Goal: Find specific page/section: Find specific page/section

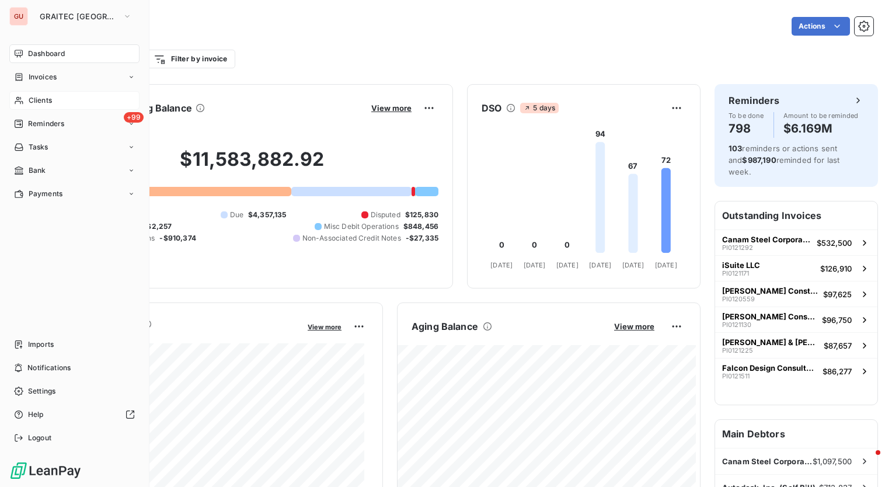
click at [60, 96] on div "Clients" at bounding box center [74, 100] width 130 height 19
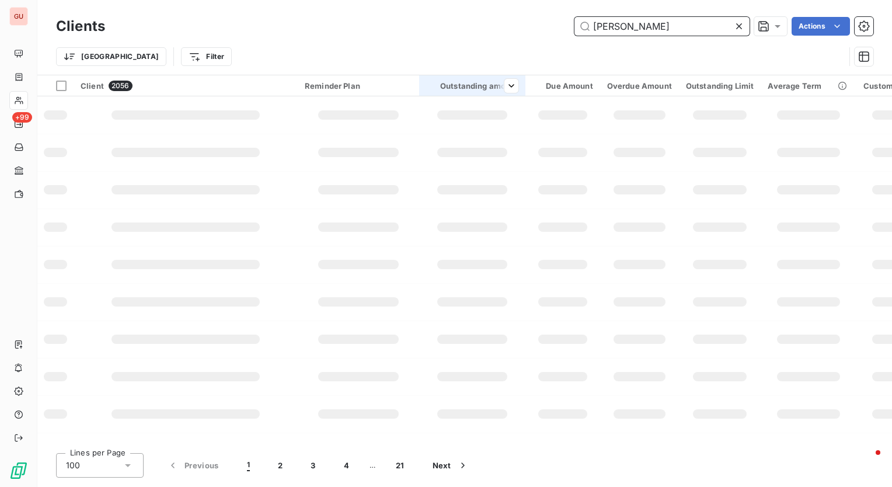
type input "[PERSON_NAME]"
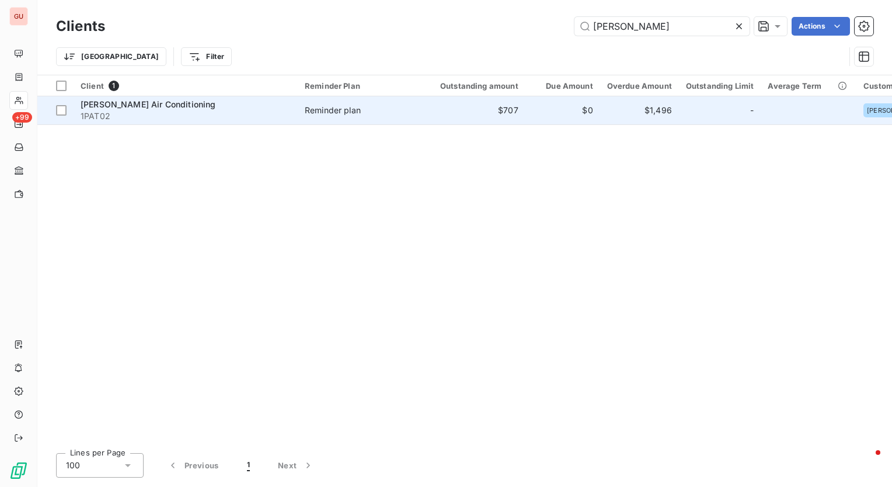
click at [161, 106] on span "[PERSON_NAME] Air Conditioning" at bounding box center [148, 104] width 135 height 10
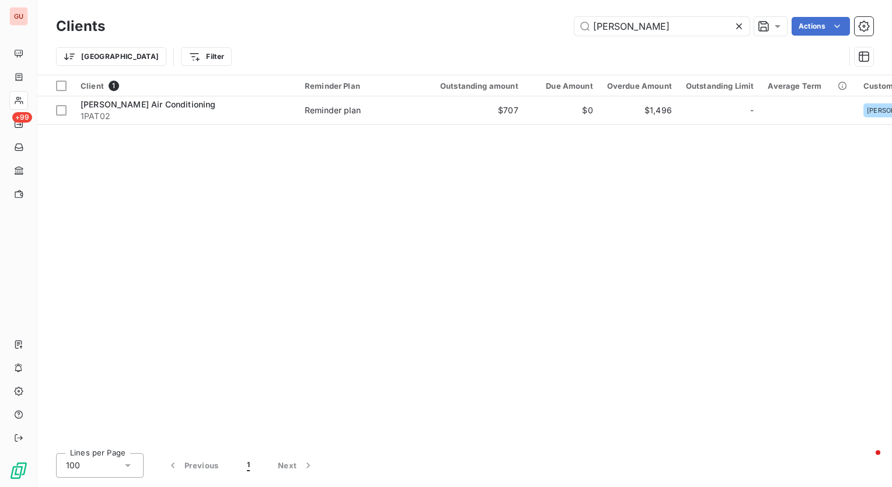
drag, startPoint x: 639, startPoint y: 27, endPoint x: 530, endPoint y: 27, distance: 108.6
click at [530, 27] on div "[PERSON_NAME] Actions" at bounding box center [496, 26] width 754 height 19
type input "[PERSON_NAME] & [PERSON_NAME] Engineers"
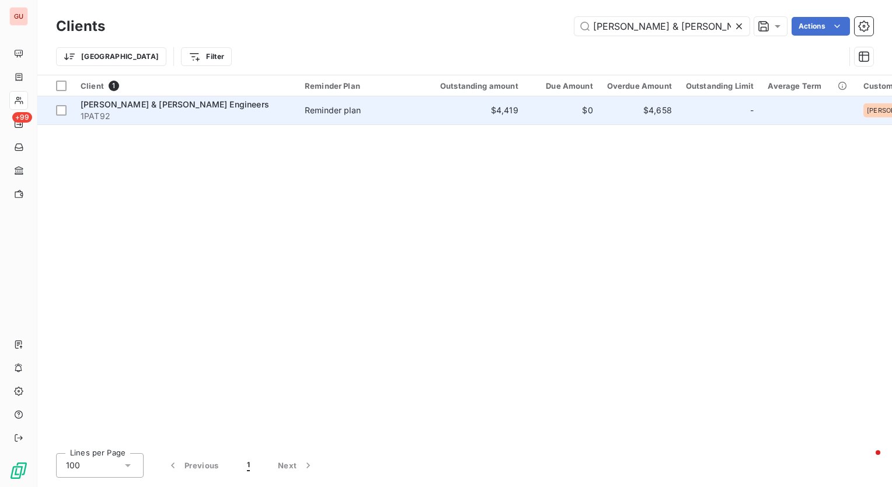
click at [146, 104] on span "[PERSON_NAME] & [PERSON_NAME] Engineers" at bounding box center [175, 104] width 189 height 10
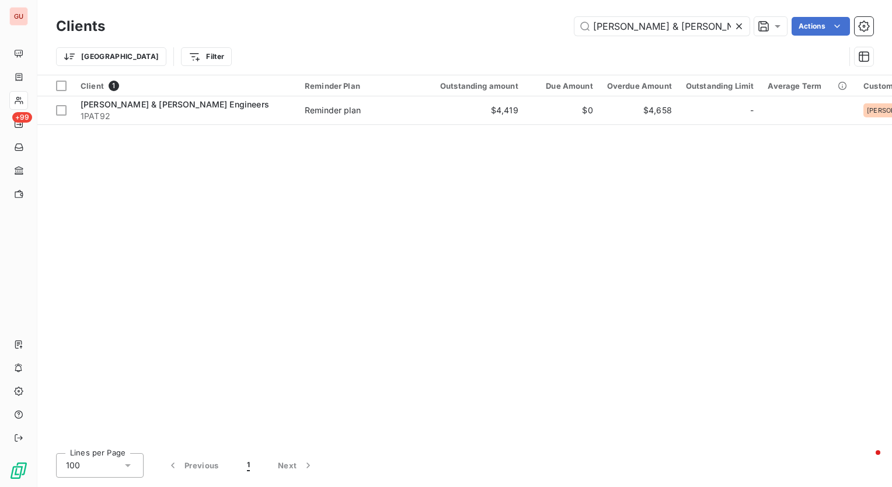
click at [736, 23] on icon at bounding box center [739, 26] width 12 height 12
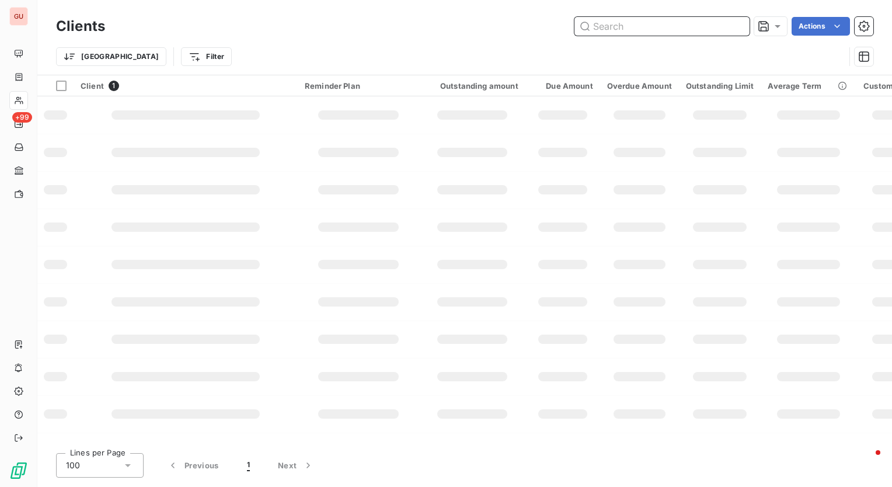
click at [616, 18] on input "text" at bounding box center [662, 26] width 175 height 19
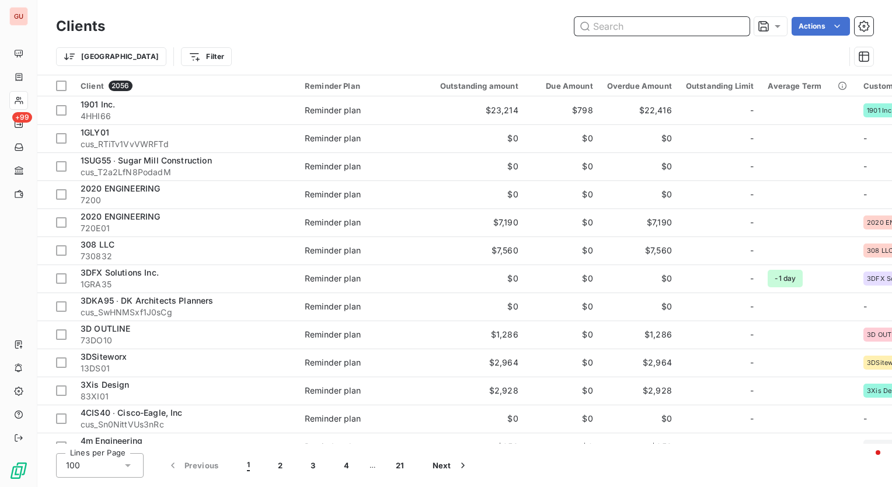
paste input "1PAV01"
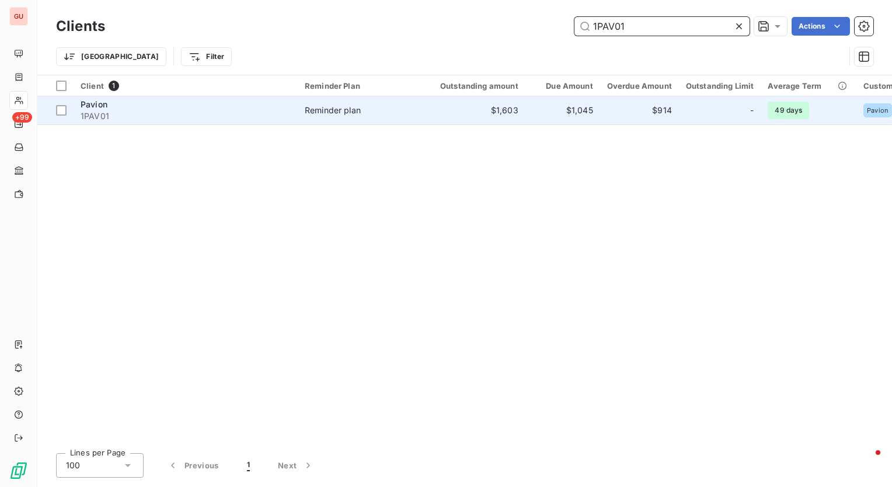
type input "1PAV01"
click at [113, 102] on div "Pavion" at bounding box center [186, 105] width 210 height 12
